Goal: Task Accomplishment & Management: Use online tool/utility

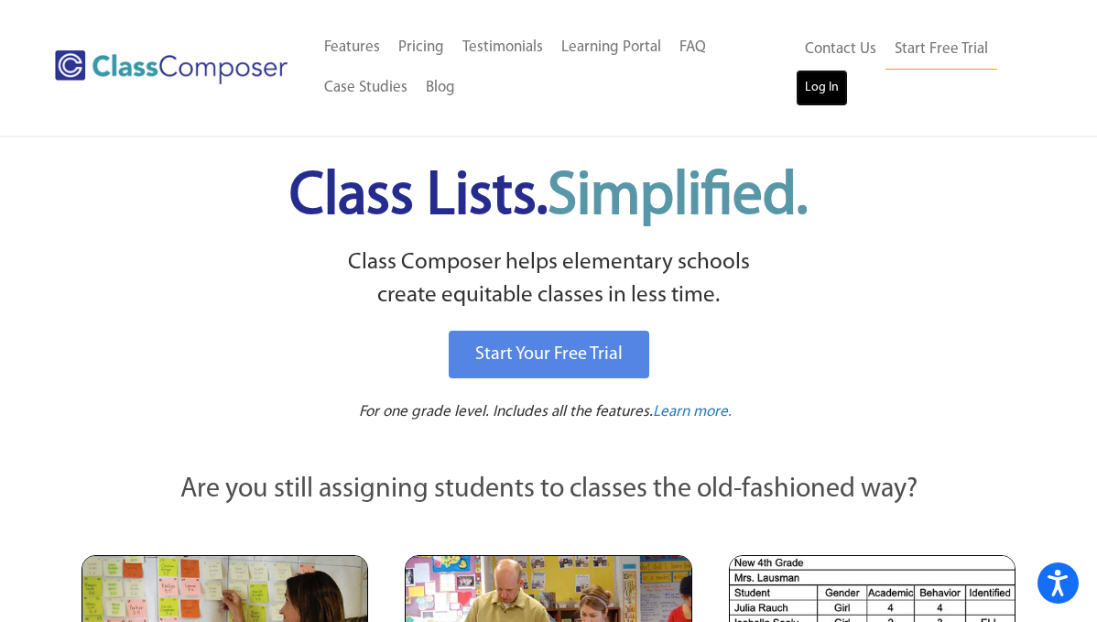
click at [817, 85] on link "Log In" at bounding box center [822, 88] width 52 height 37
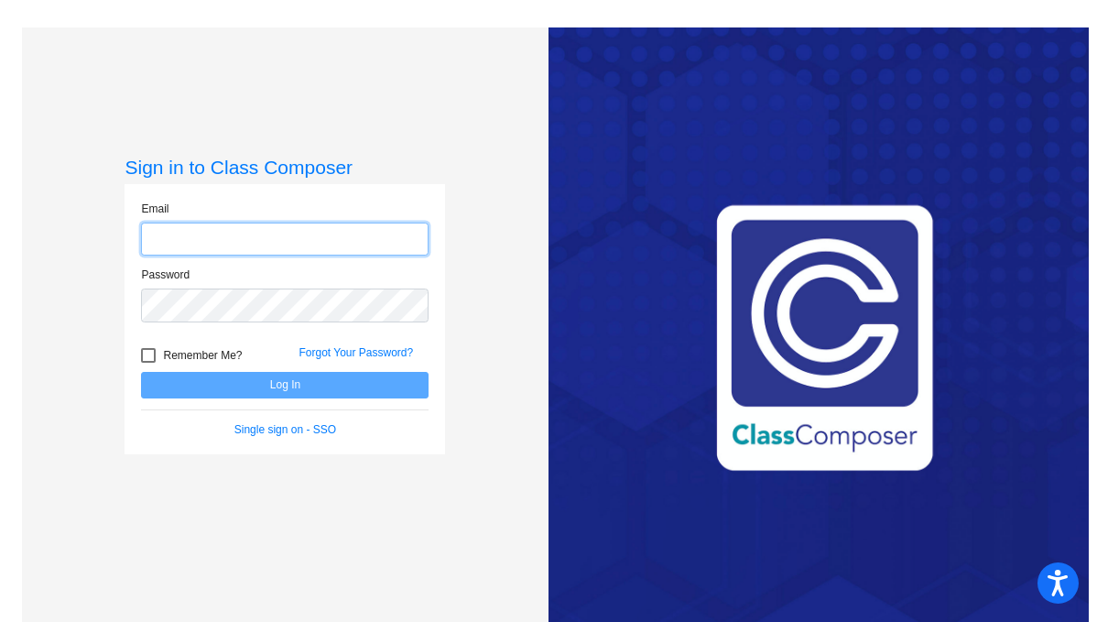
type input "[PERSON_NAME][EMAIL_ADDRESS][DOMAIN_NAME]"
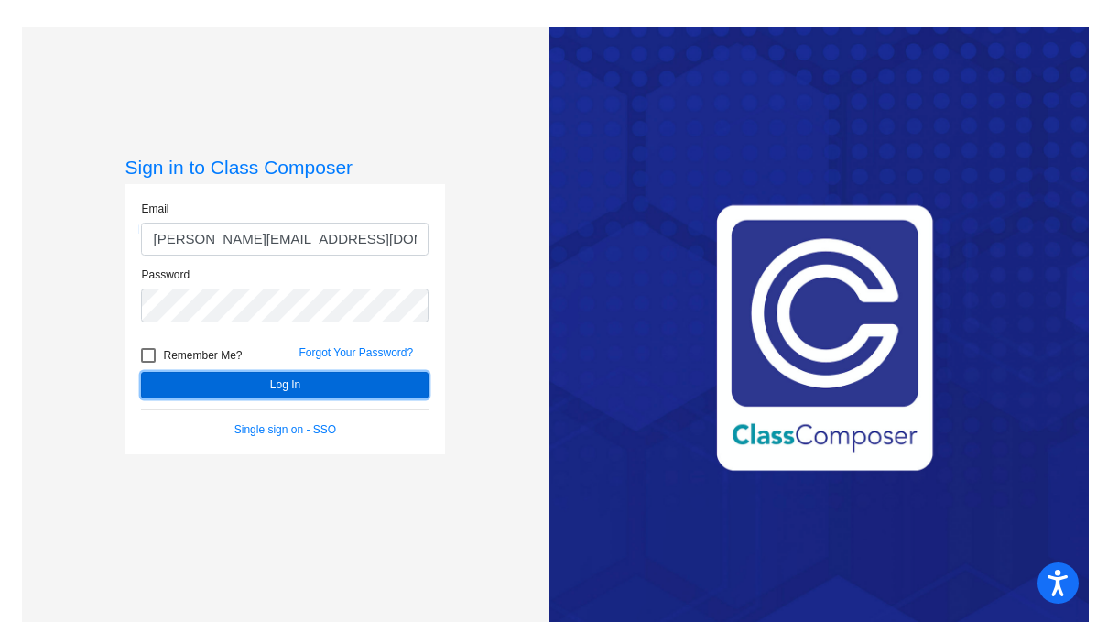
click at [277, 393] on button "Log In" at bounding box center [285, 385] width 288 height 27
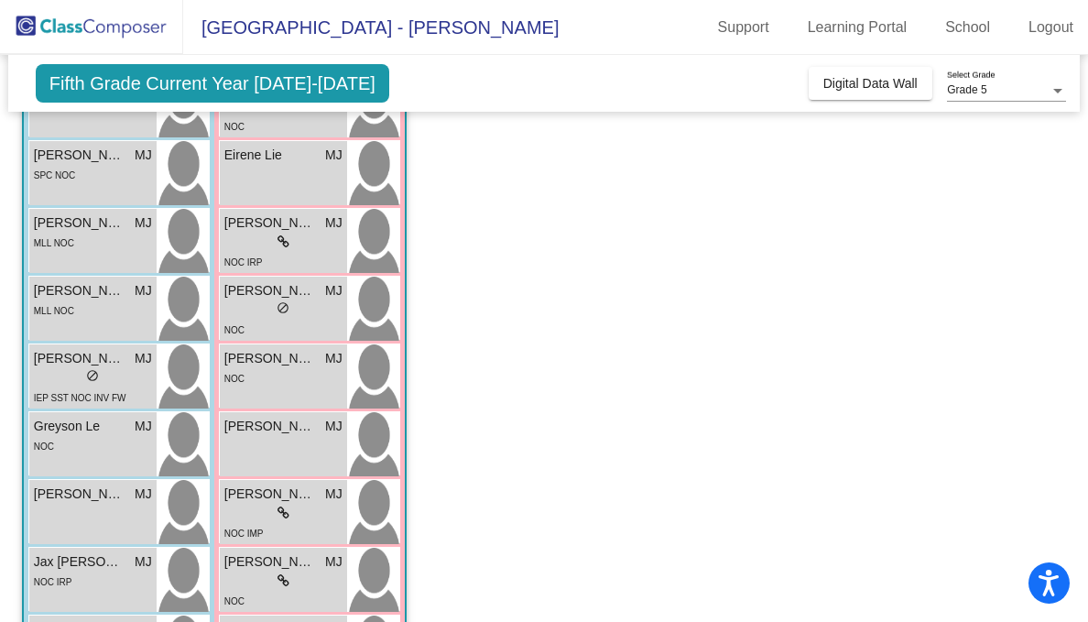
scroll to position [514, 0]
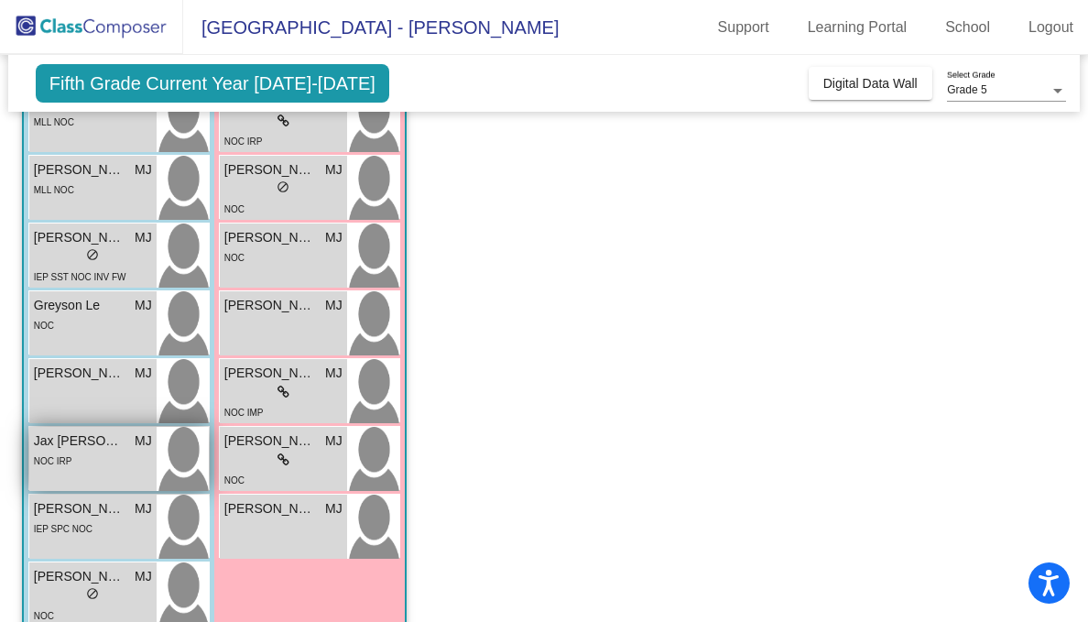
click at [75, 452] on div "NOC IRP" at bounding box center [93, 460] width 118 height 19
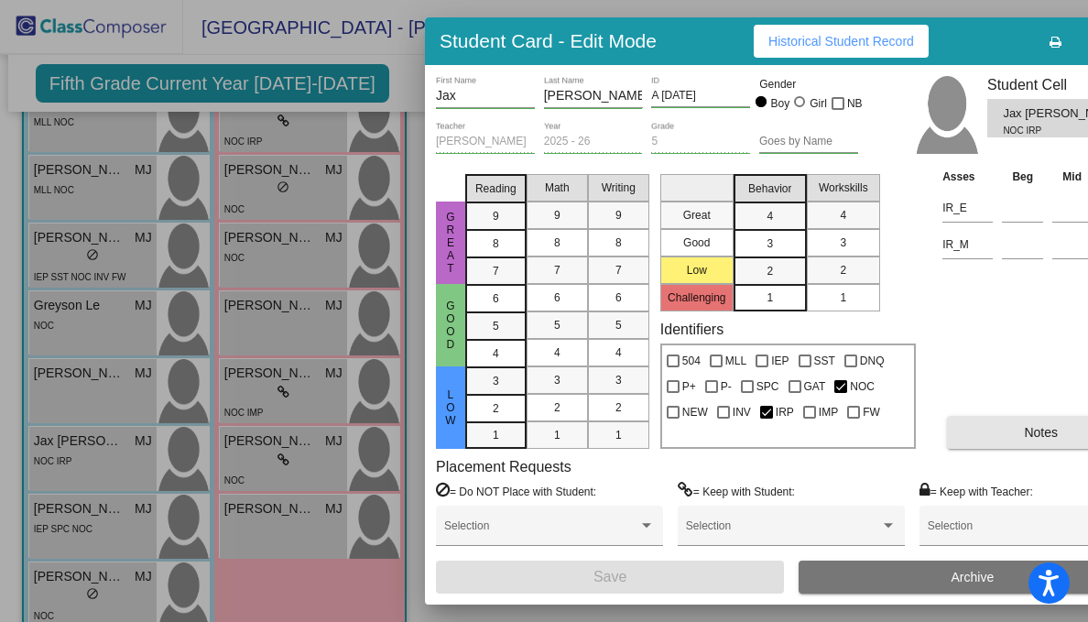
click at [1015, 434] on button "Notes" at bounding box center [1041, 432] width 188 height 33
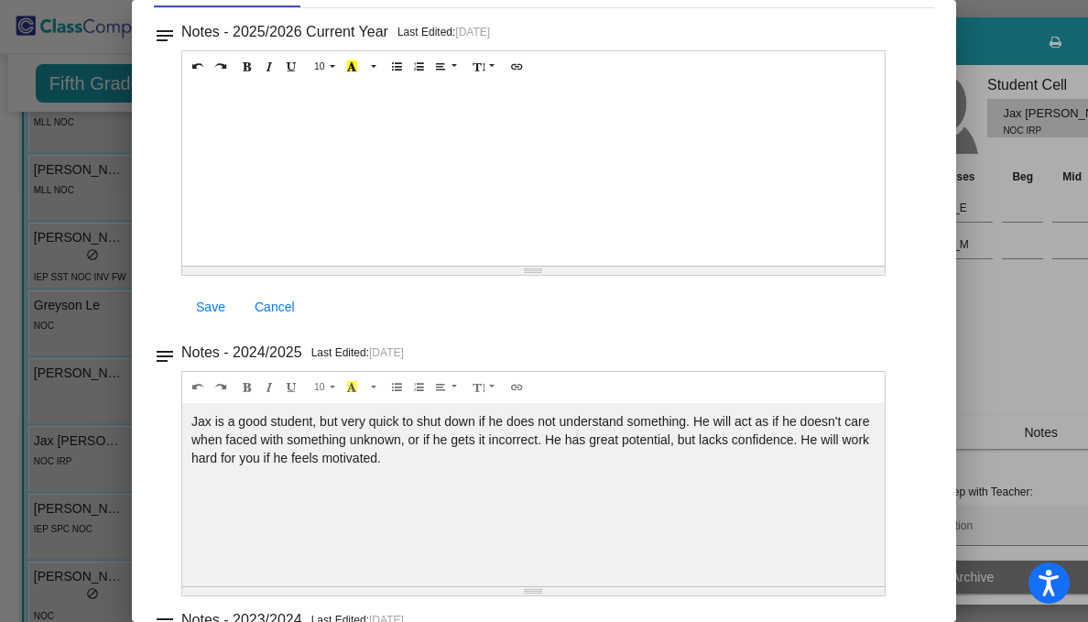
scroll to position [0, 0]
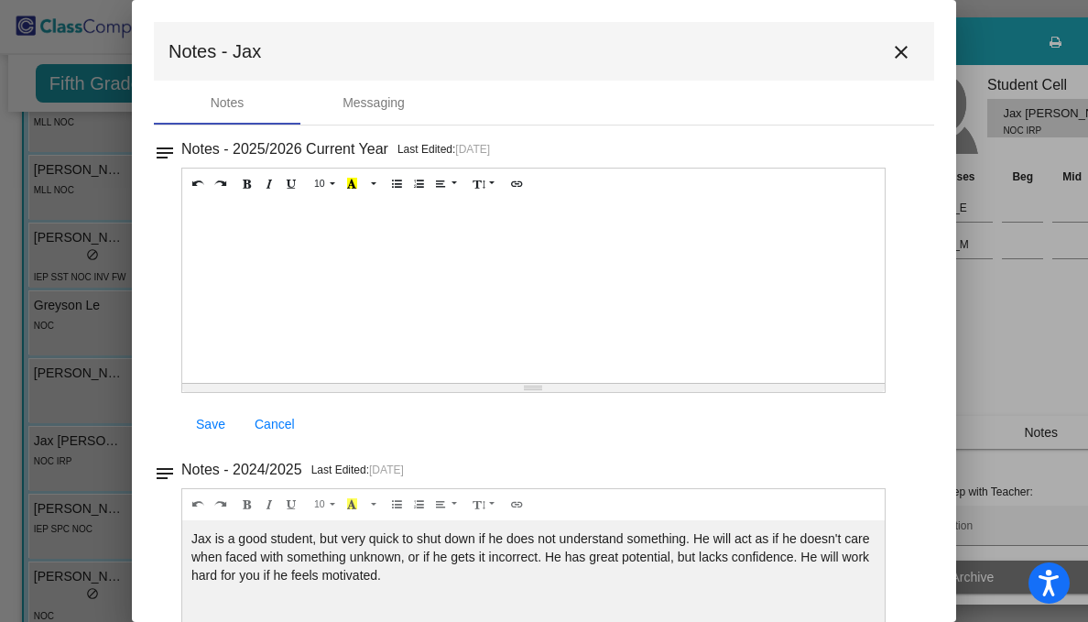
click at [893, 47] on mat-icon "close" at bounding box center [901, 52] width 22 height 22
